Goal: Task Accomplishment & Management: Use online tool/utility

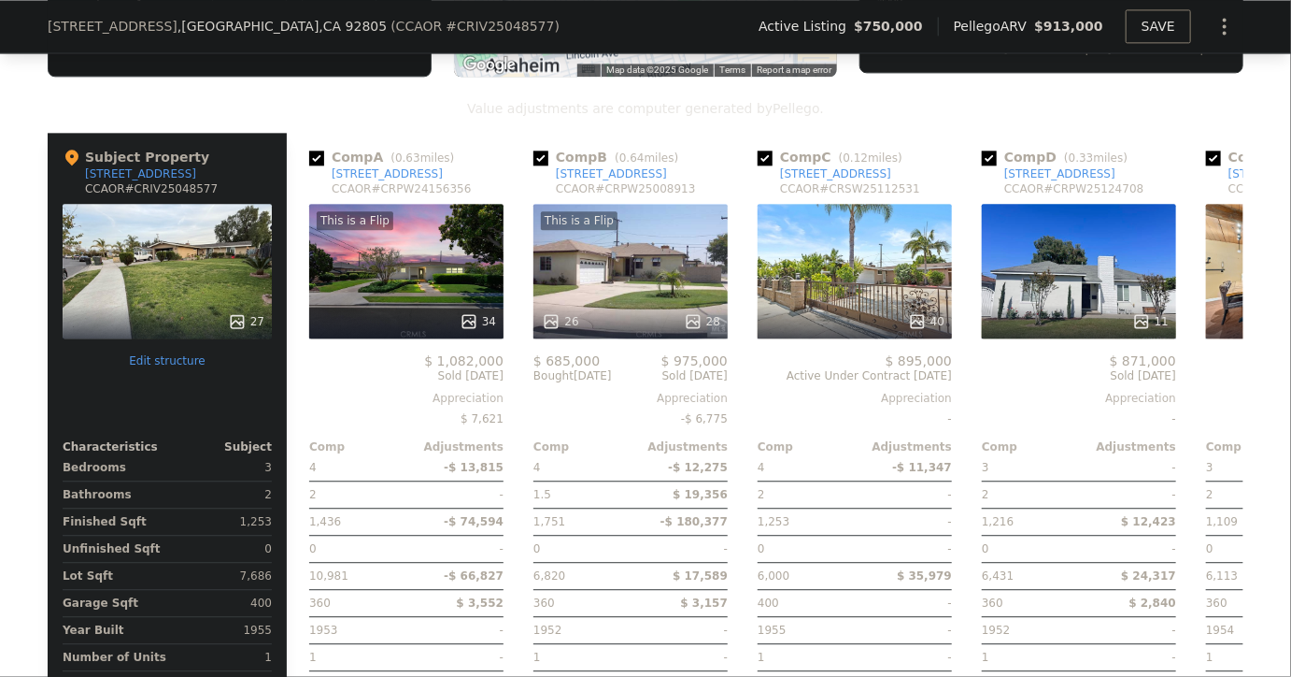
scroll to position [1958, 0]
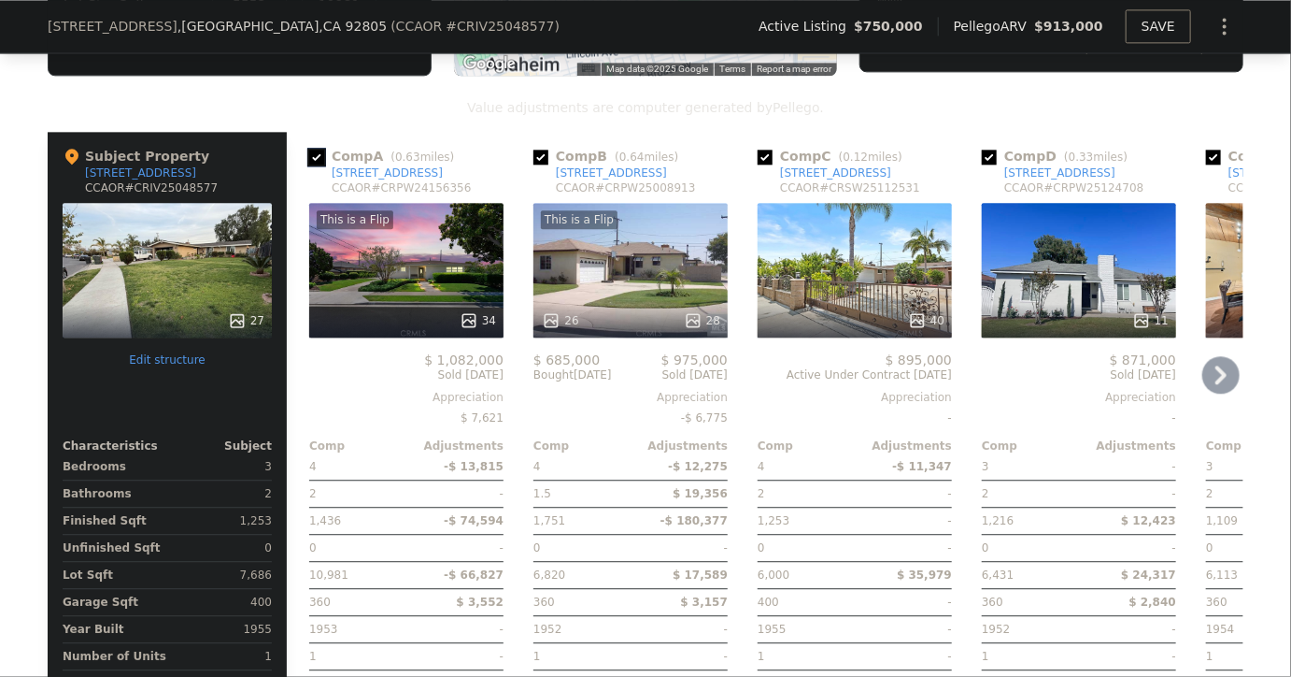
click at [317, 153] on input "checkbox" at bounding box center [316, 157] width 15 height 15
checkbox input "false"
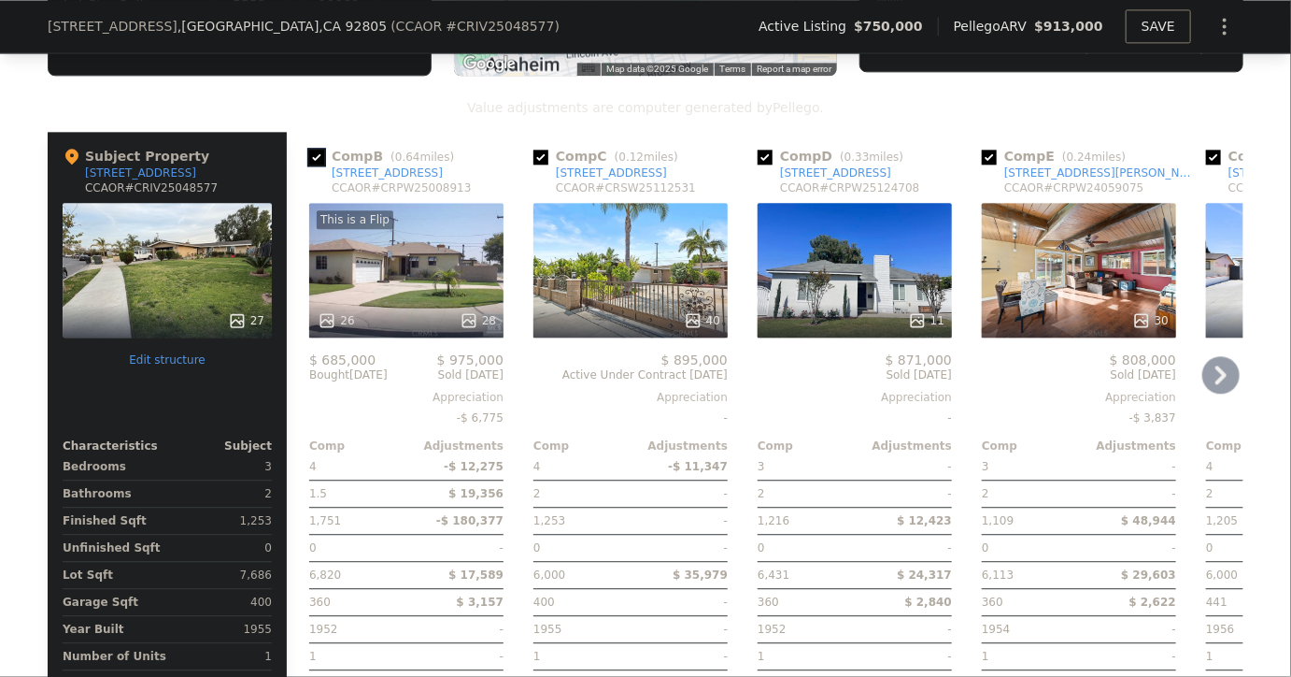
click at [321, 157] on input "checkbox" at bounding box center [316, 157] width 15 height 15
checkbox input "false"
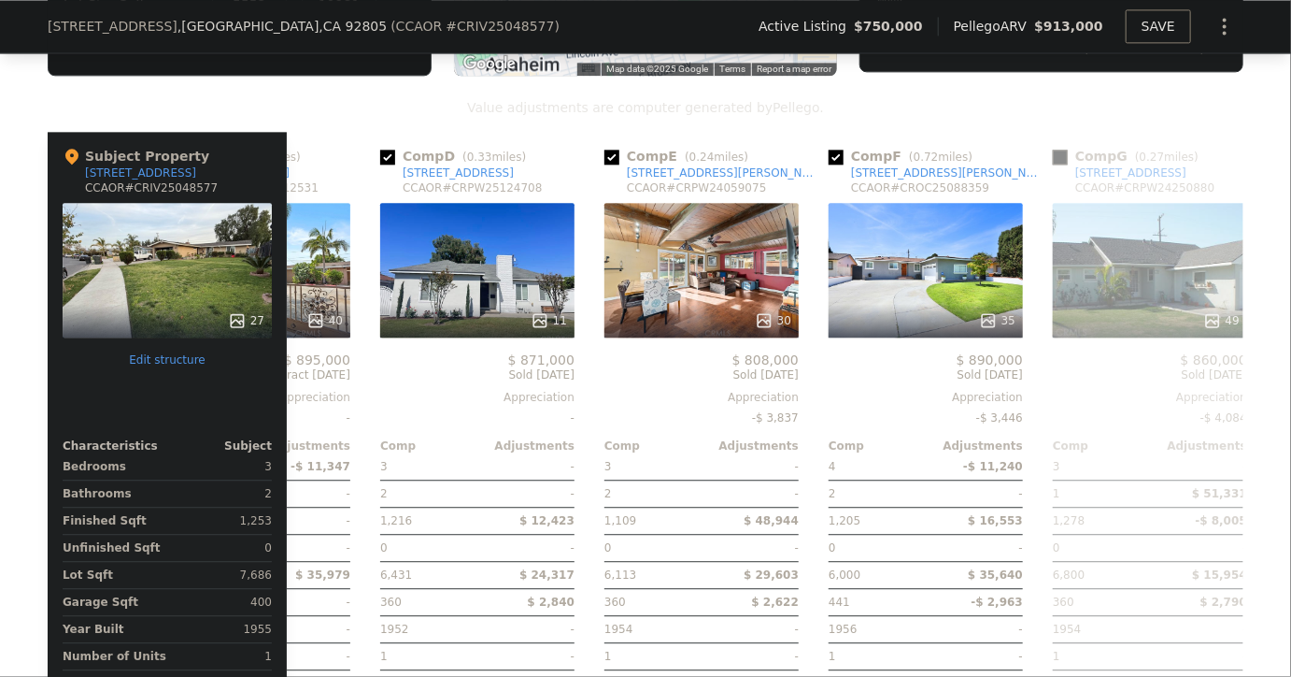
scroll to position [0, 166]
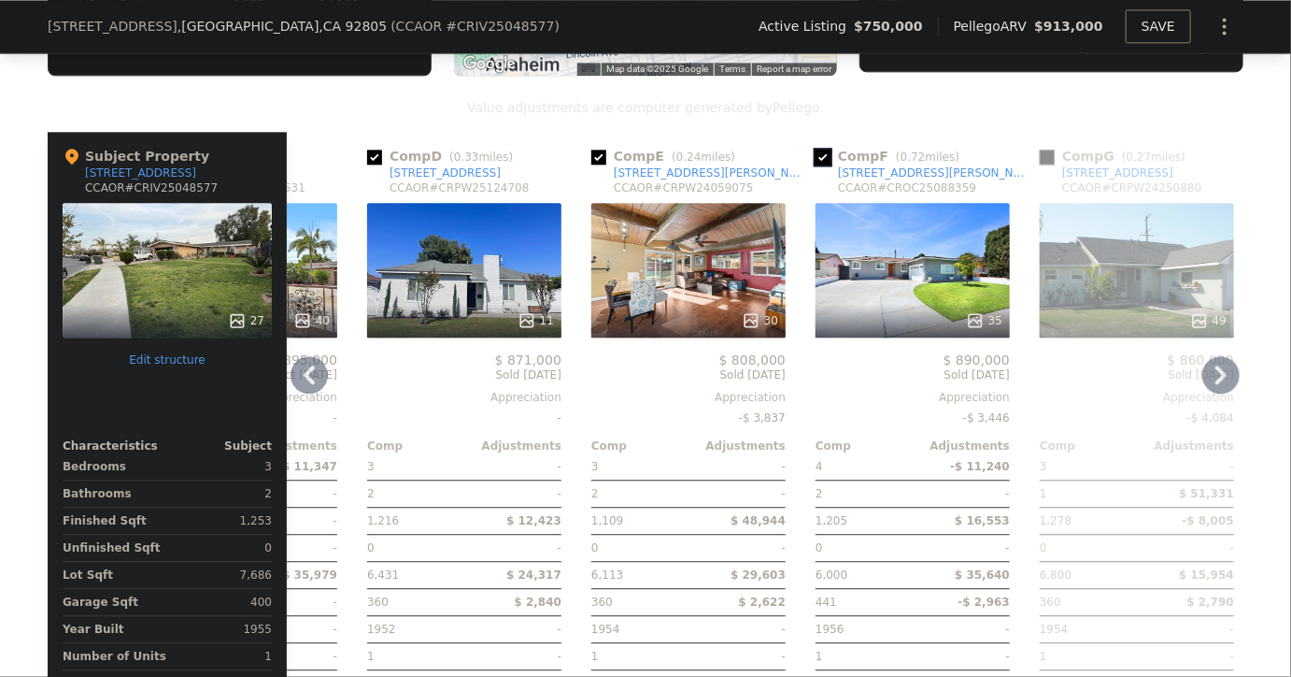
click at [821, 152] on input "checkbox" at bounding box center [823, 157] width 15 height 15
checkbox input "false"
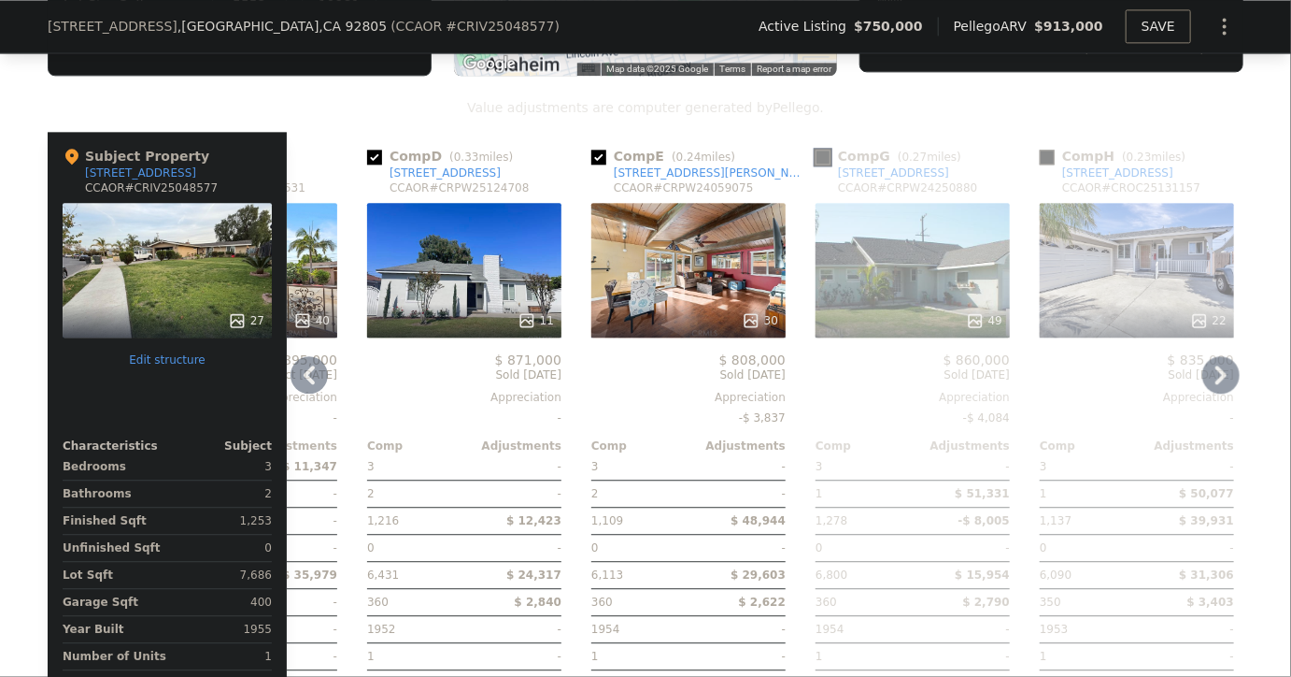
click at [826, 152] on input "checkbox" at bounding box center [823, 157] width 15 height 15
checkbox input "true"
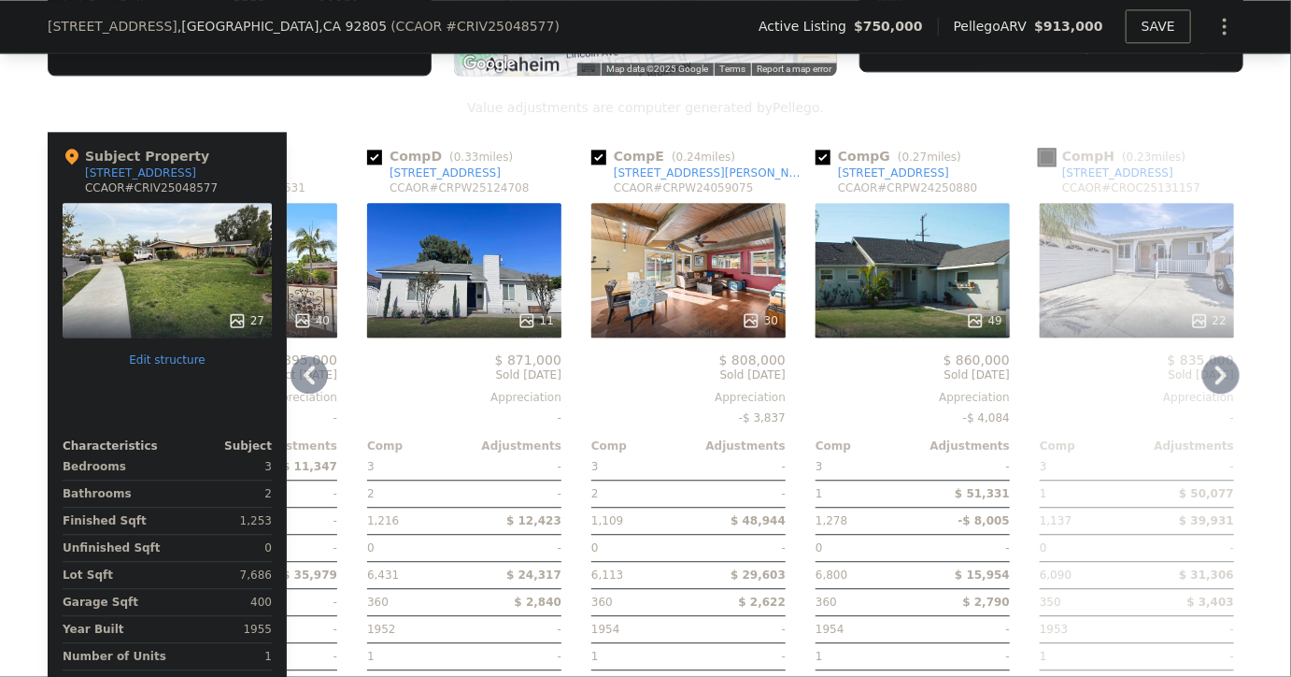
click at [1054, 155] on input "checkbox" at bounding box center [1047, 157] width 15 height 15
checkbox input "true"
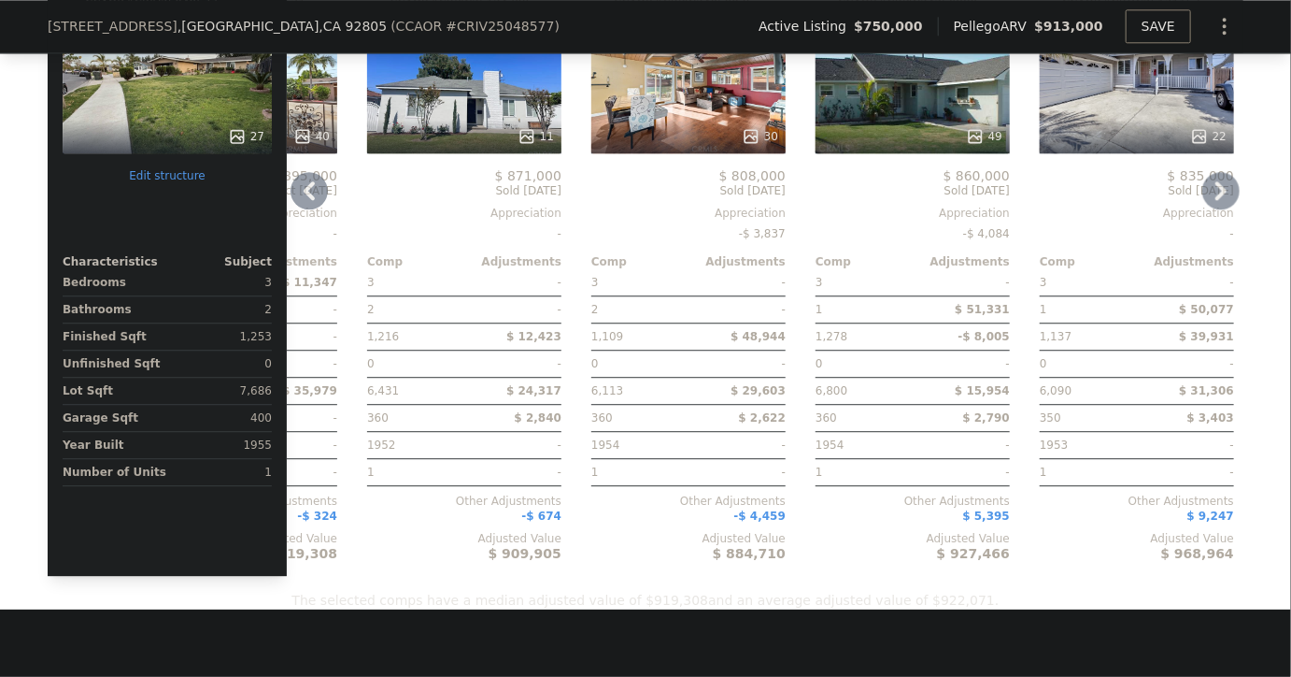
scroll to position [2168, 0]
